Goal: Transaction & Acquisition: Purchase product/service

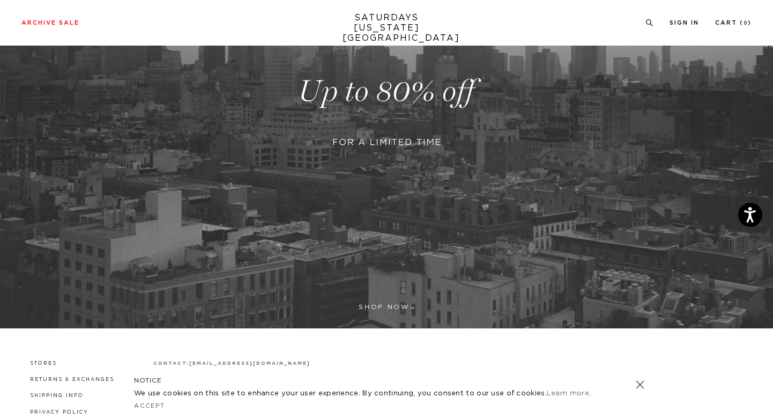
scroll to position [274, 0]
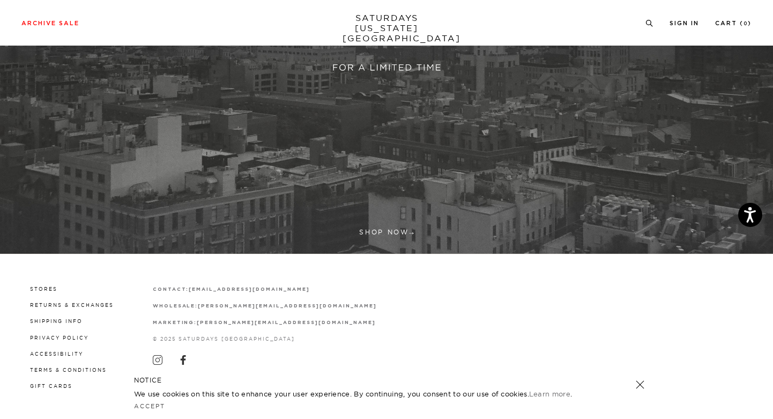
click at [437, 194] on link at bounding box center [386, 16] width 773 height 473
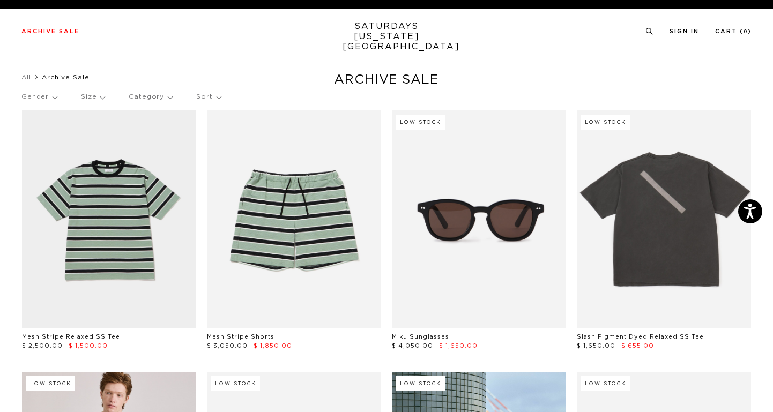
click at [100, 98] on p "Size" at bounding box center [93, 97] width 24 height 25
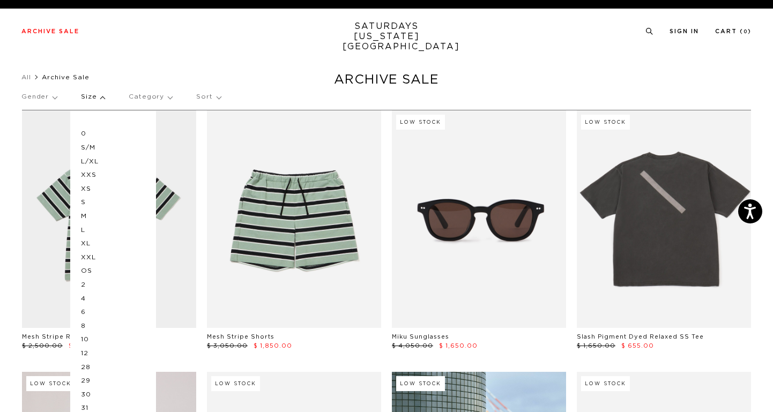
click at [642, 82] on ul "All Archive Sale" at bounding box center [386, 77] width 730 height 11
click at [101, 96] on p "Size" at bounding box center [93, 97] width 24 height 25
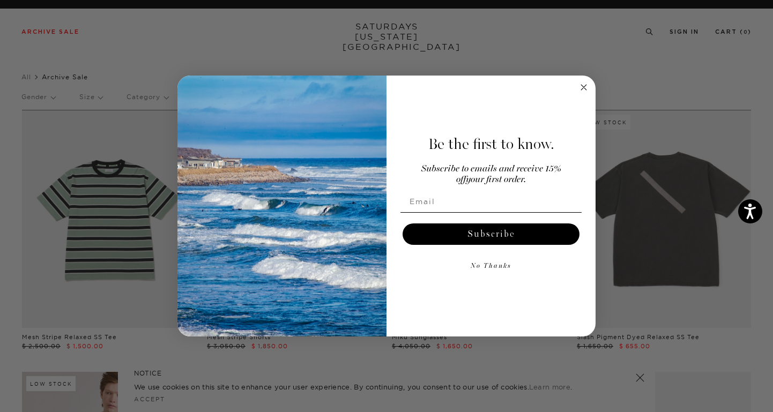
click at [505, 264] on button "No Thanks" at bounding box center [491, 266] width 181 height 21
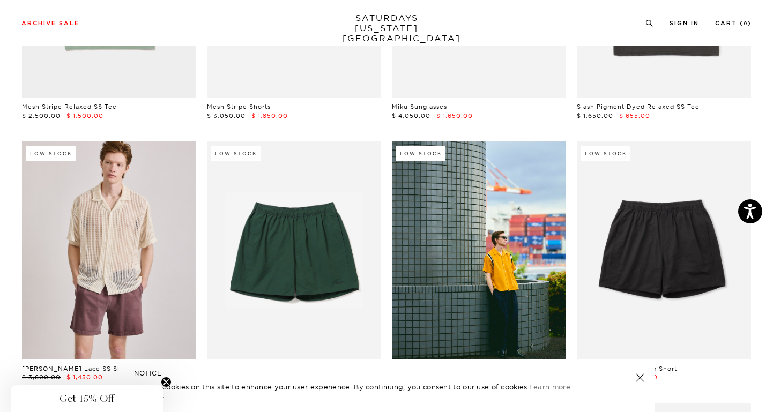
scroll to position [314, 0]
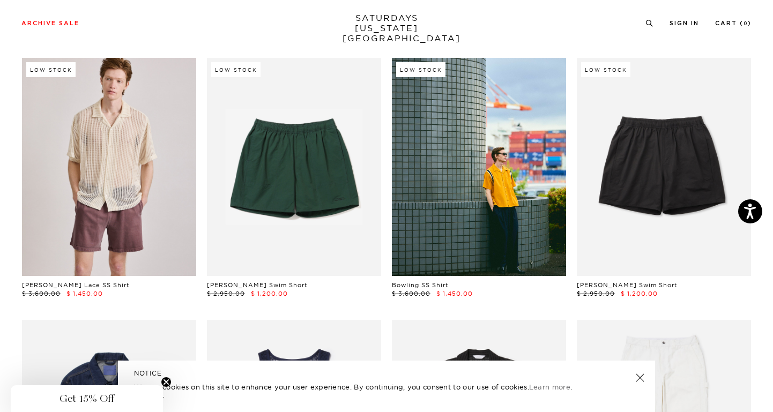
click at [71, 401] on span "Get 15% Off" at bounding box center [87, 399] width 55 height 13
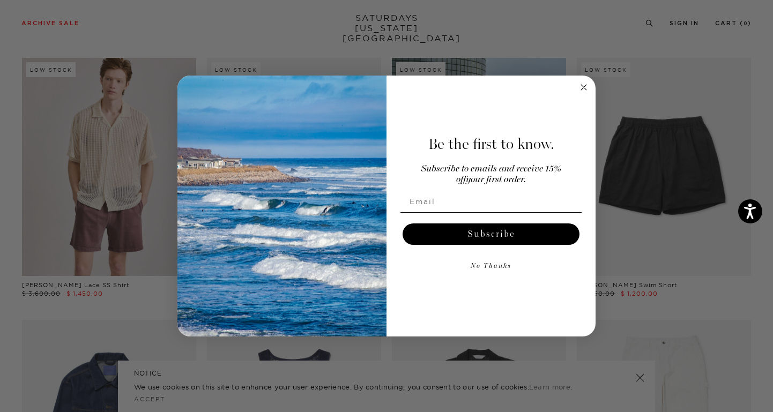
click at [580, 91] on circle "Close dialog" at bounding box center [584, 87] width 12 height 12
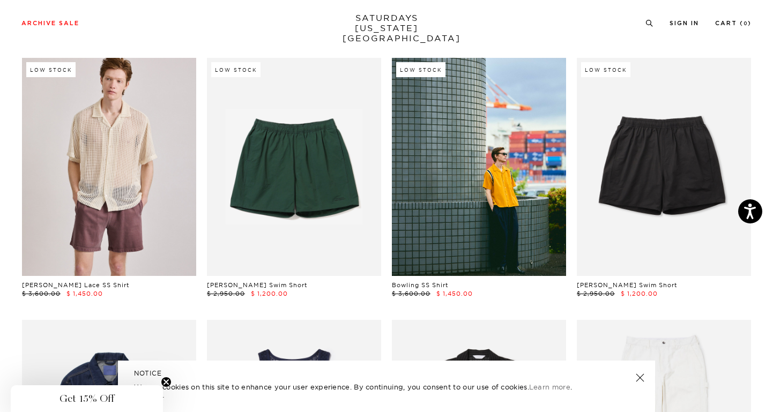
click at [569, 106] on div "Low Stock Bowling SS Shirt $ 3,600.00 $ 1,450.00" at bounding box center [479, 178] width 185 height 240
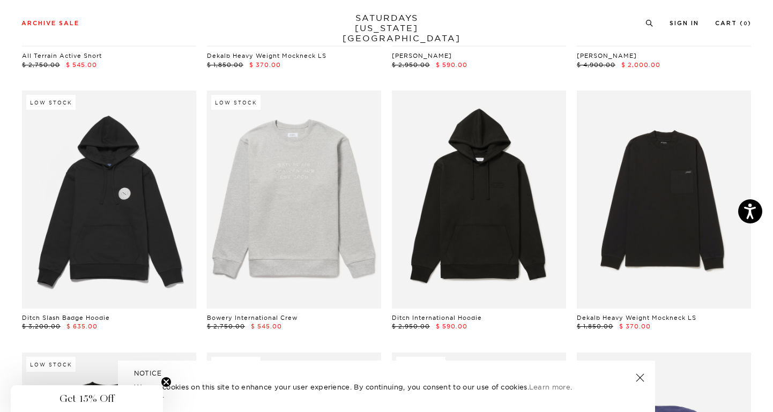
scroll to position [5005, 0]
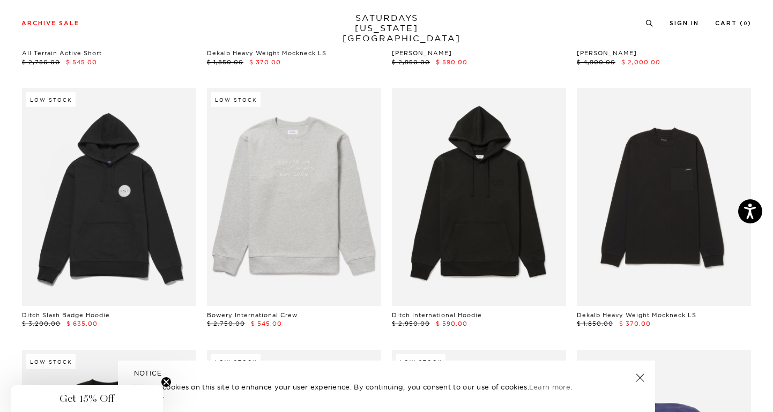
click at [572, 166] on div "Dekalb Heavy Weight Mockneck LS $ 1,850.00 $ 370.00" at bounding box center [664, 208] width 185 height 240
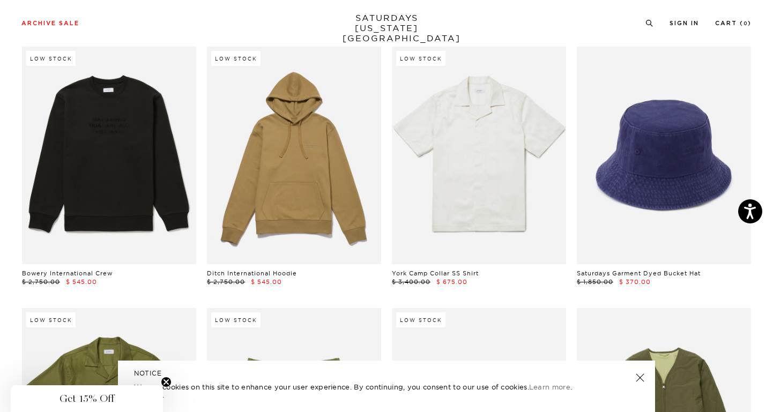
scroll to position [5296, 0]
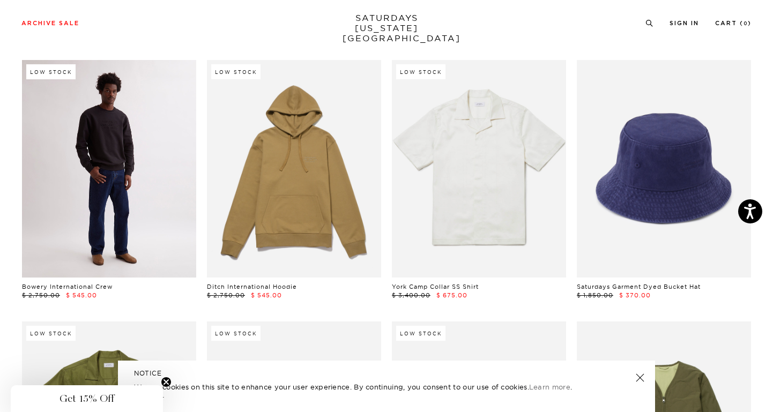
click at [149, 160] on link at bounding box center [109, 169] width 174 height 218
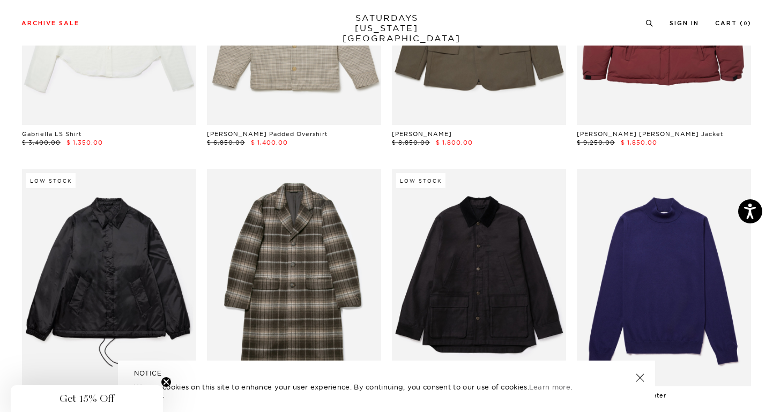
scroll to position [9472, 0]
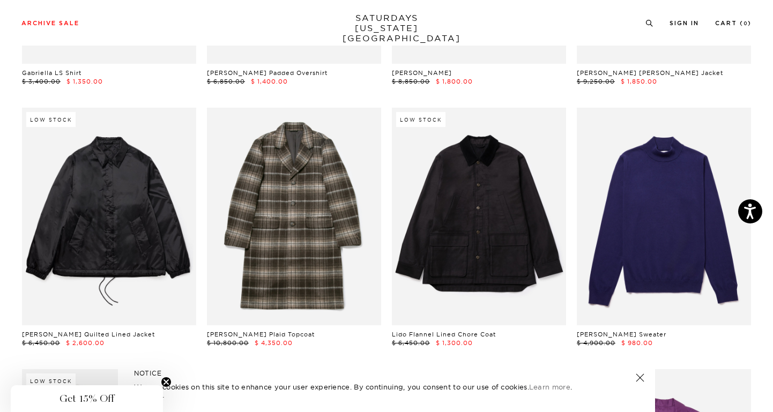
click at [203, 156] on div "Morgan Plaid Topcoat $ 10,800.00 $ 4,350.00" at bounding box center [294, 228] width 185 height 240
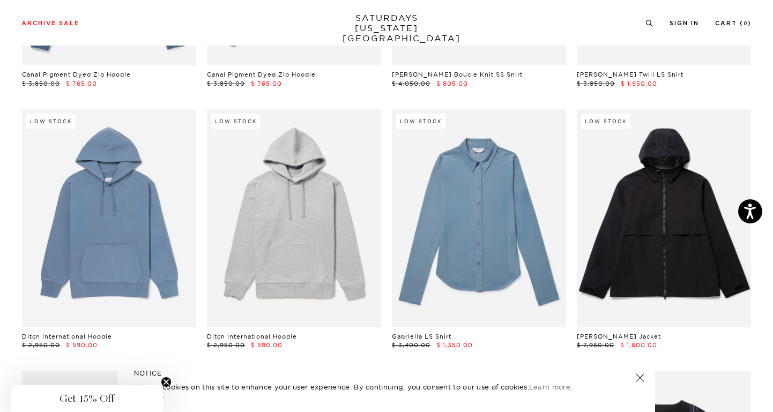
scroll to position [10789, 0]
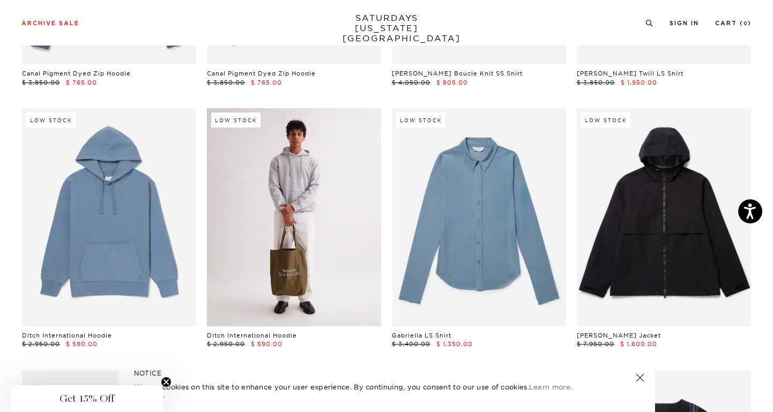
click at [353, 142] on link at bounding box center [294, 217] width 174 height 218
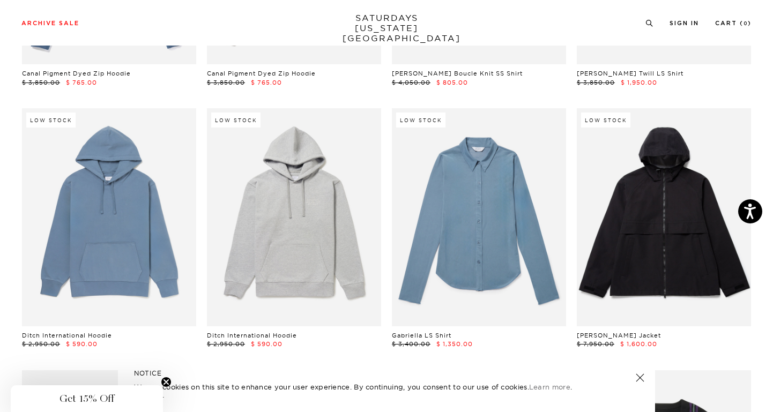
click at [572, 178] on div "Low Stock Gisel Shell Jacket $ 7,950.00 $ 1,600.00" at bounding box center [664, 228] width 185 height 240
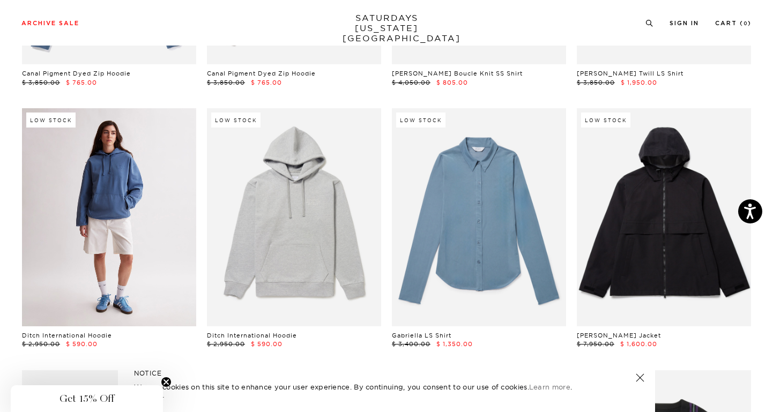
click at [117, 154] on link at bounding box center [109, 217] width 174 height 218
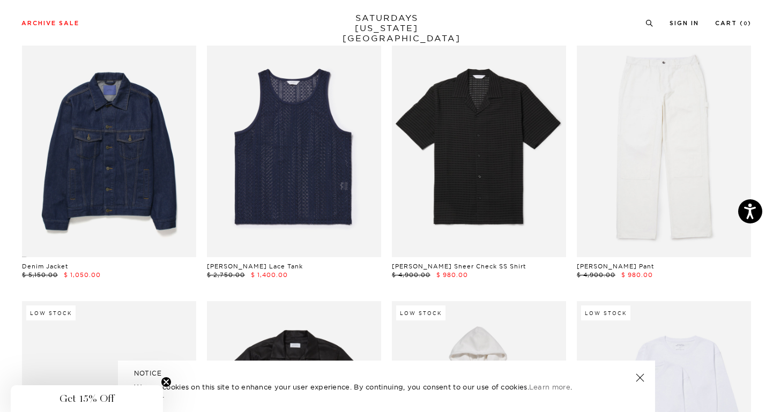
scroll to position [0, 0]
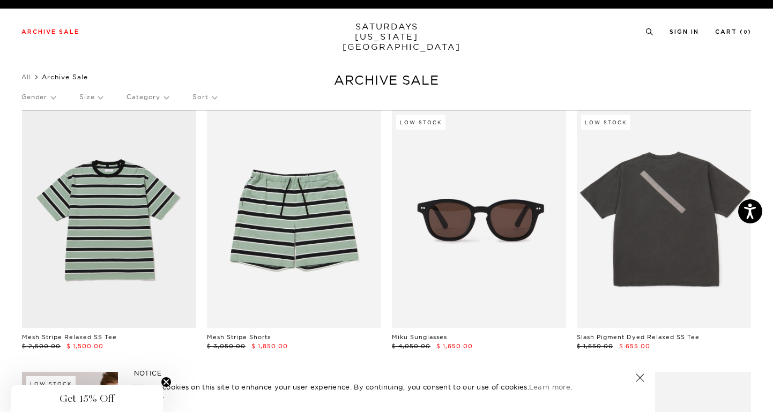
click at [94, 96] on p "Size" at bounding box center [90, 97] width 23 height 25
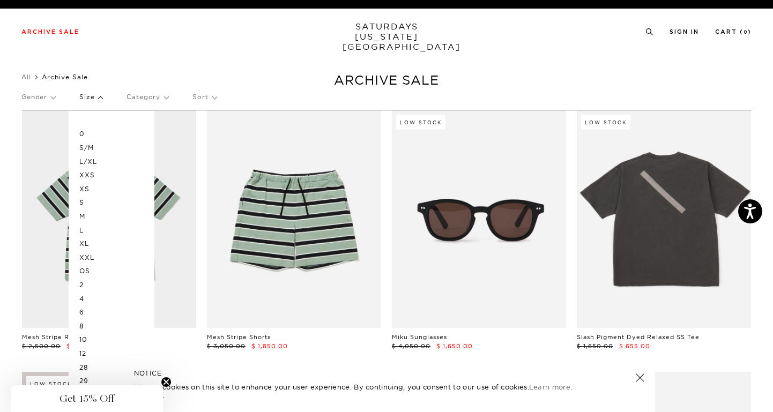
click at [88, 217] on p "M" at bounding box center [111, 217] width 64 height 14
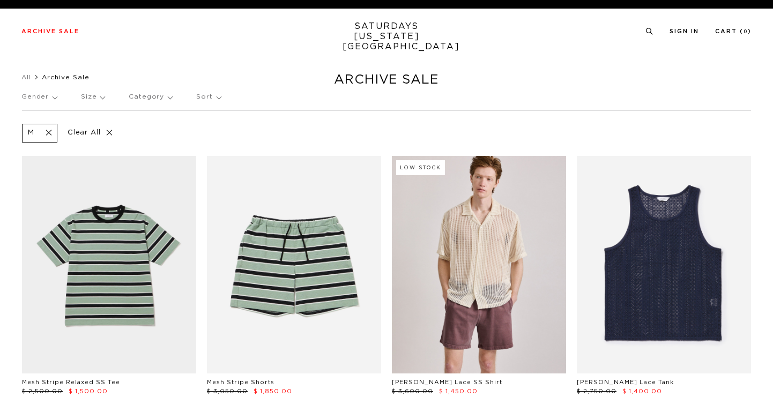
click at [106, 99] on div "Gender Size Category Sort" at bounding box center [386, 97] width 730 height 25
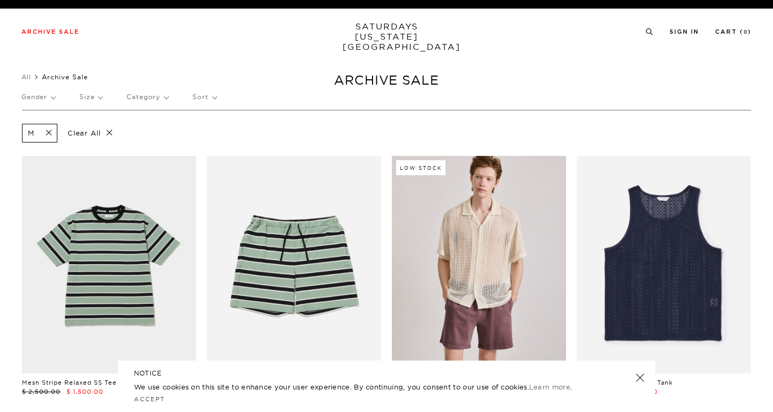
click at [103, 98] on div "Gender Size Category Sort" at bounding box center [386, 97] width 730 height 25
click at [101, 98] on p "Size" at bounding box center [90, 97] width 23 height 25
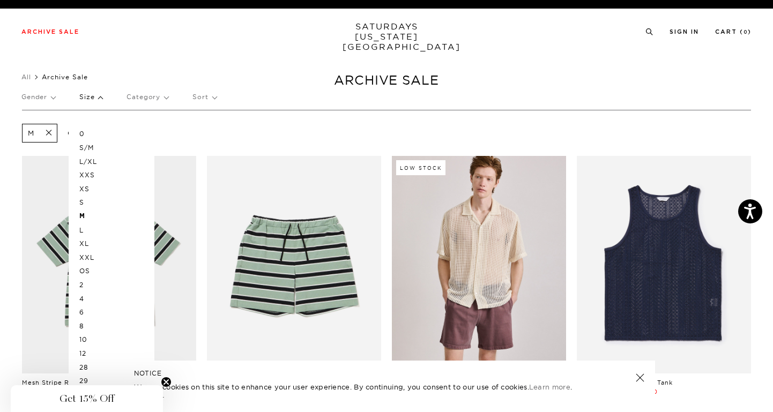
click at [82, 228] on p "L" at bounding box center [111, 231] width 64 height 14
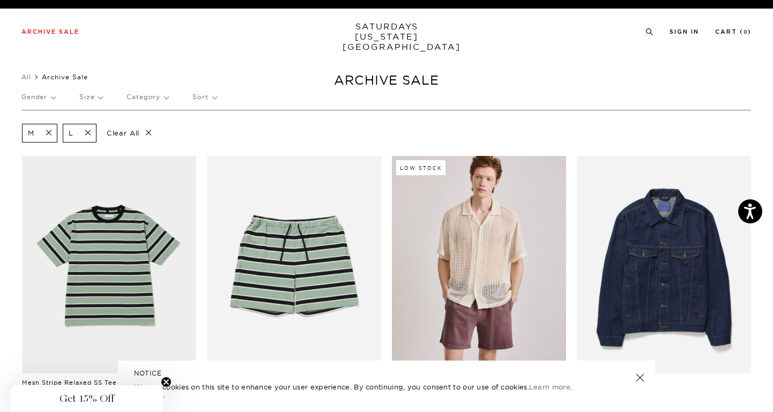
click at [94, 95] on p "Size" at bounding box center [90, 97] width 23 height 25
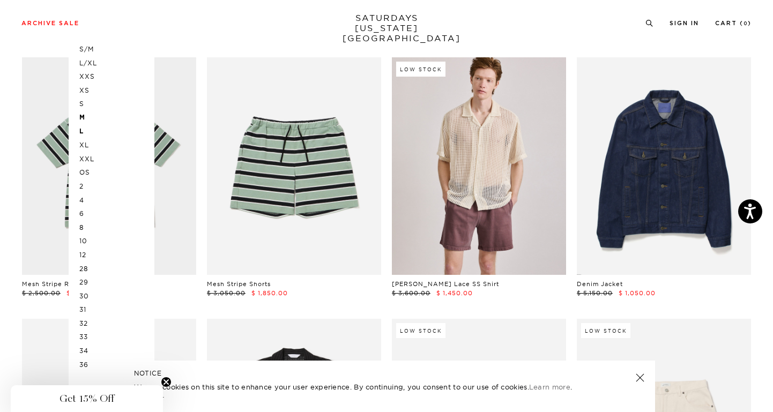
scroll to position [148, 0]
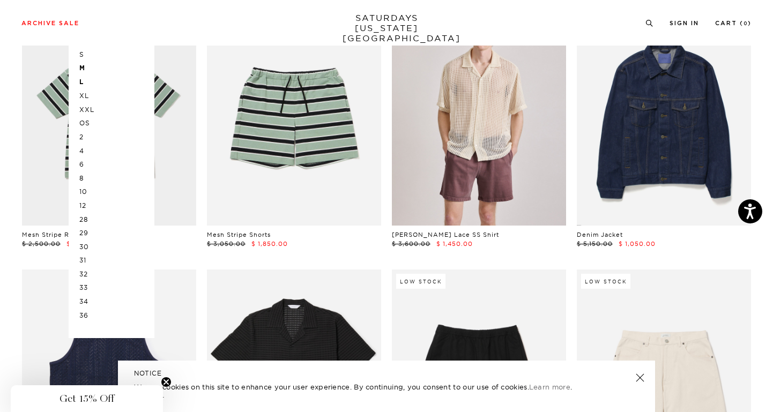
click at [83, 260] on p "31" at bounding box center [111, 261] width 64 height 14
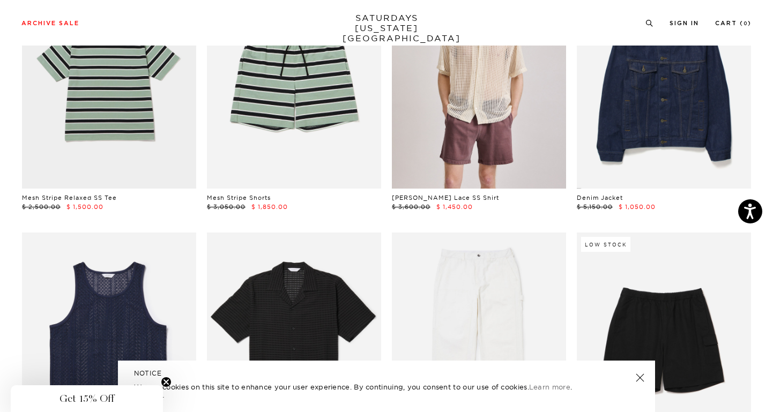
scroll to position [186, 0]
click at [569, 244] on div "[PERSON_NAME] Pant $ 4,900.00 $ 980.00" at bounding box center [479, 352] width 185 height 240
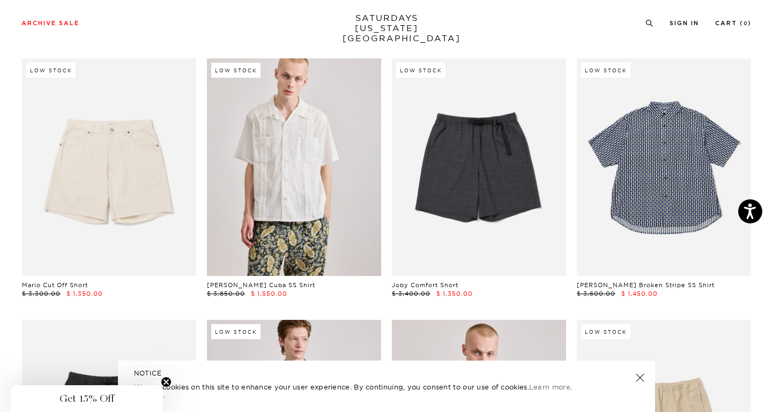
scroll to position [626, 0]
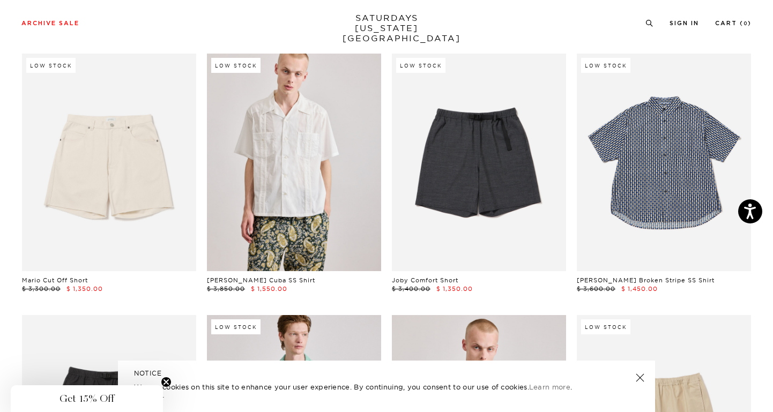
click at [575, 230] on div "Low Stock [PERSON_NAME] Broken Stripe SS Shirt $ 3,600.00 $ 1,450.00" at bounding box center [664, 174] width 185 height 240
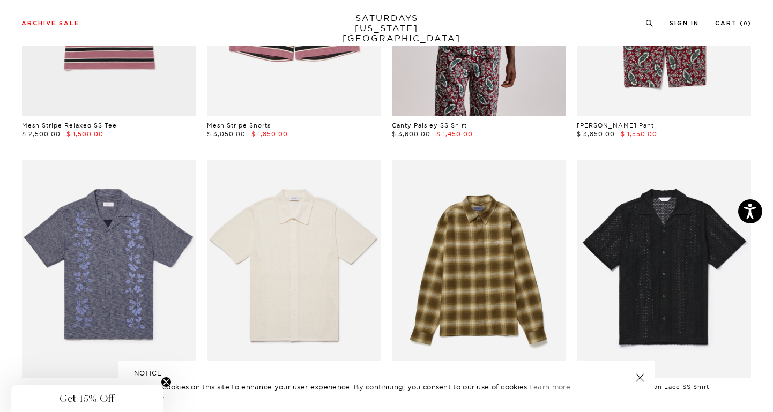
scroll to position [1707, 0]
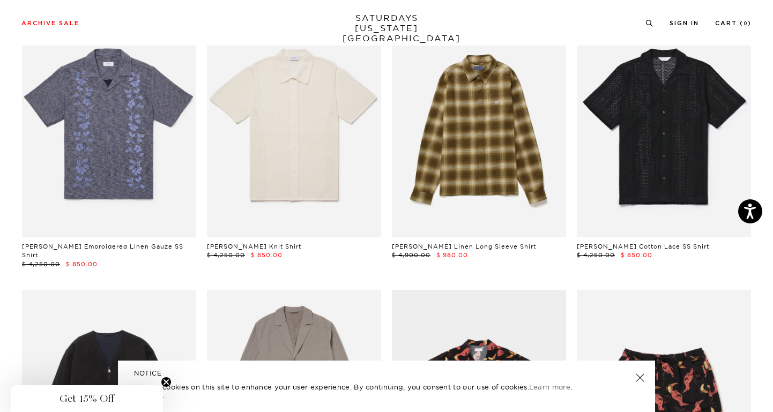
click at [575, 230] on div "[PERSON_NAME] Cotton Lace SS Shirt $ 4,250.00 $ 850.00" at bounding box center [664, 144] width 185 height 249
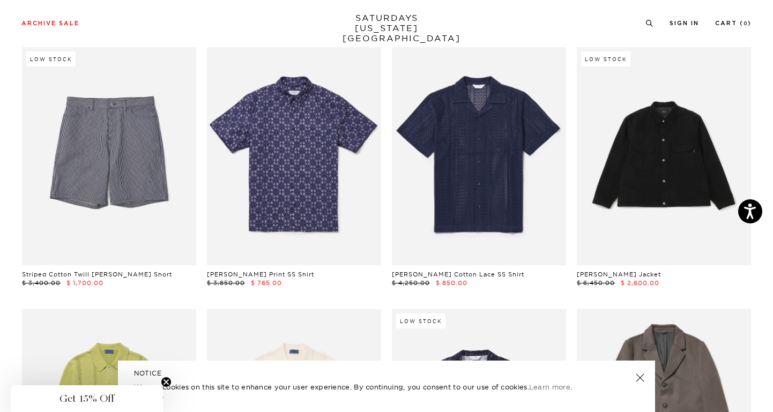
scroll to position [2985, 0]
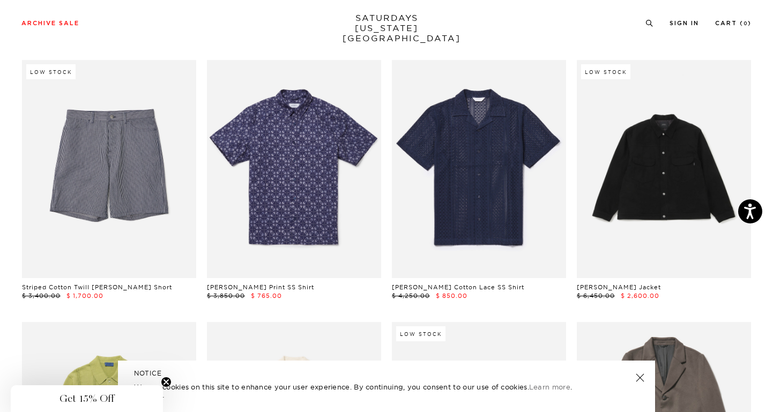
click at [571, 166] on div "[PERSON_NAME] Cotton Lace SS Shirt $ 4,250.00 $ 850.00" at bounding box center [479, 180] width 185 height 240
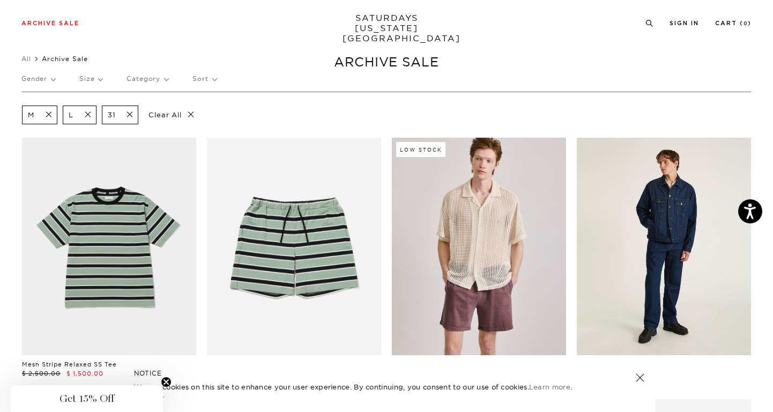
scroll to position [21, 0]
